Goal: Information Seeking & Learning: Learn about a topic

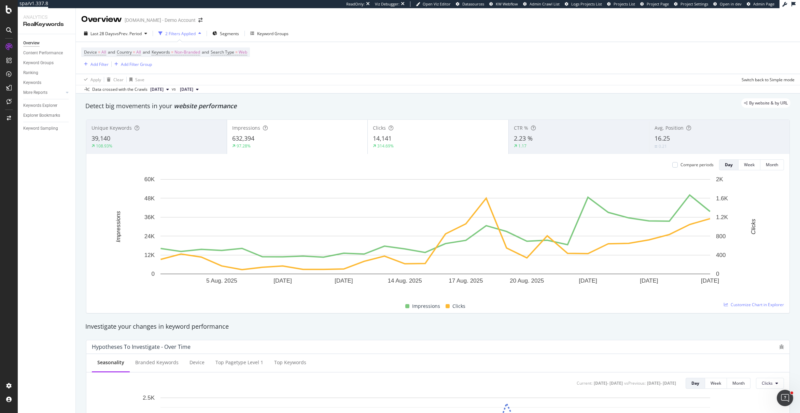
click at [139, 28] on div "Last 28 Days vs Prev. Period 2 Filters Applied Segments Keyword Groups Device =…" at bounding box center [438, 59] width 724 height 68
click at [141, 33] on span "vs Prev. Period" at bounding box center [128, 34] width 27 height 6
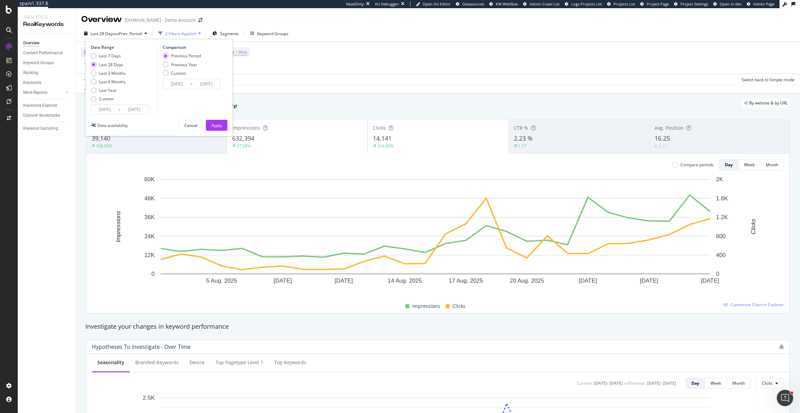
click at [139, 110] on input "[DATE]" at bounding box center [134, 110] width 27 height 10
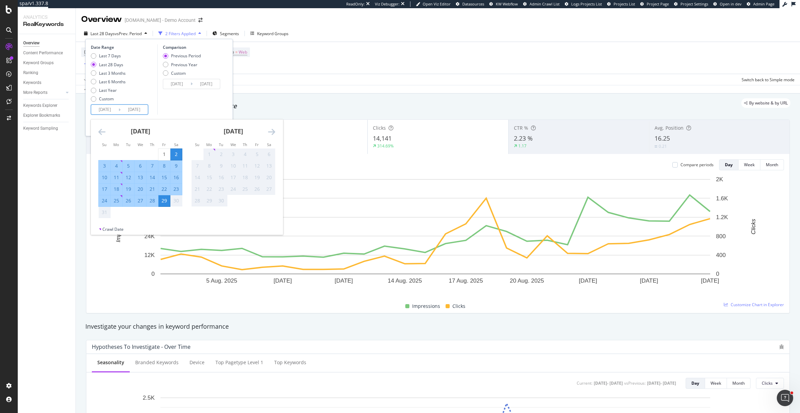
click at [38, 202] on div "Overview Content Performance Keyword Groups Ranking Keywords More Reports Count…" at bounding box center [47, 223] width 58 height 379
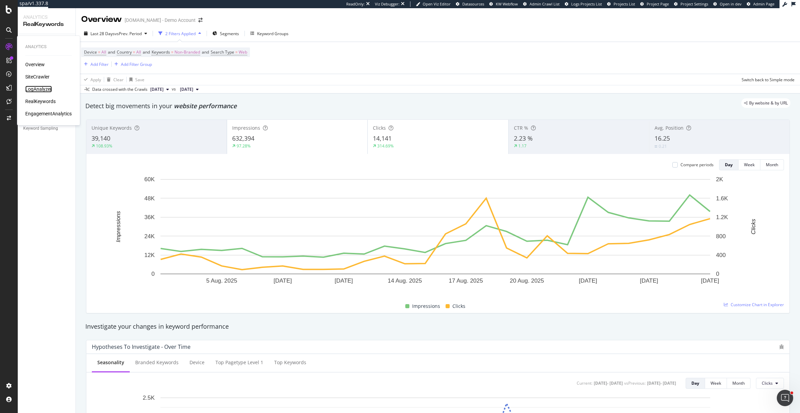
click at [41, 87] on div "LogAnalyzer" at bounding box center [38, 89] width 27 height 7
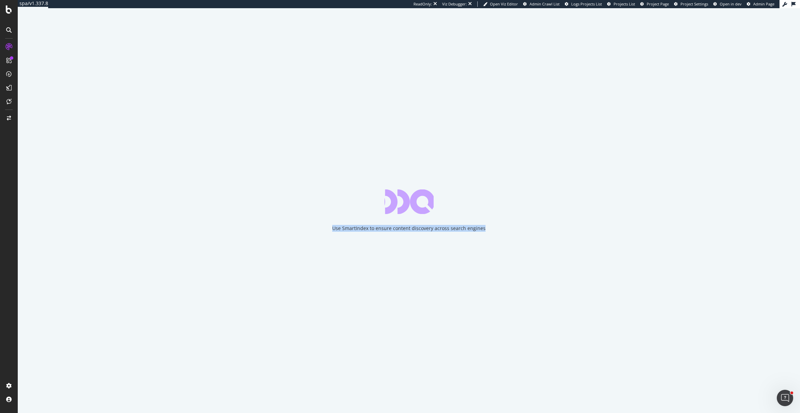
drag, startPoint x: 488, startPoint y: 228, endPoint x: 264, endPoint y: 208, distance: 224.9
click at [264, 208] on div "Use SmartIndex to ensure content discovery across search engines" at bounding box center [409, 210] width 782 height 405
click at [418, 236] on div "Use SmartIndex to ensure content discovery across search engines" at bounding box center [409, 210] width 782 height 405
click at [419, 229] on div "Use SmartIndex to ensure content discovery across search engines" at bounding box center [408, 228] width 153 height 7
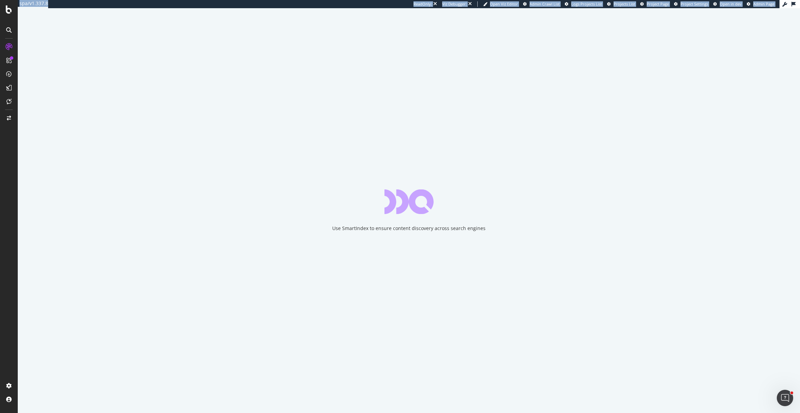
click at [419, 229] on div "Use SmartIndex to ensure content discovery across search engines" at bounding box center [408, 228] width 153 height 7
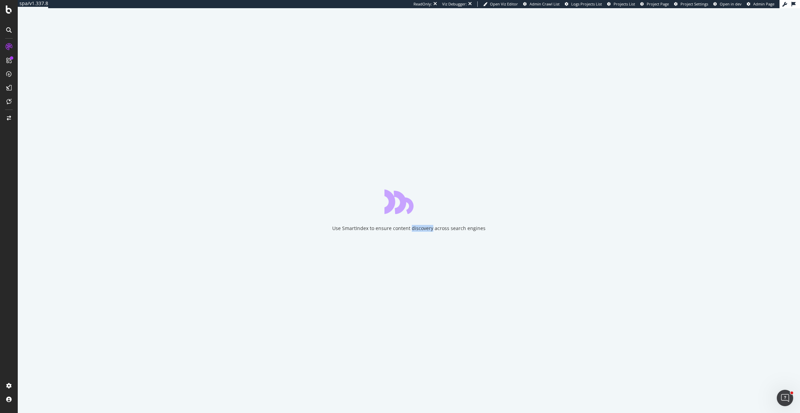
click at [419, 229] on div "Use SmartIndex to ensure content discovery across search engines" at bounding box center [408, 228] width 153 height 7
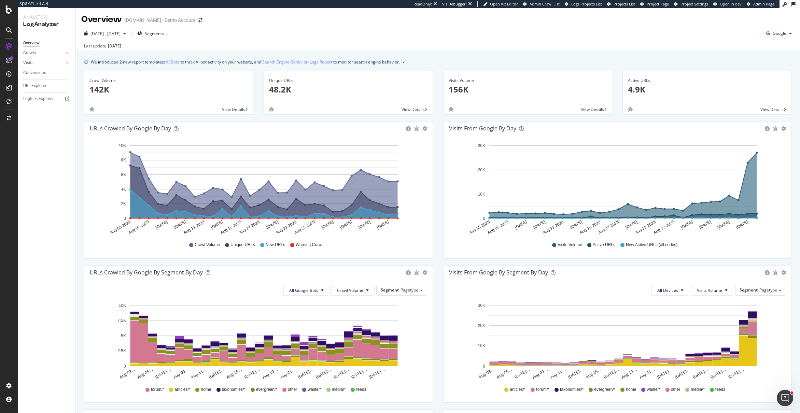
click at [348, 29] on div "[DATE] - [DATE] Segments Google" at bounding box center [438, 35] width 724 height 14
